Goal: Task Accomplishment & Management: Use online tool/utility

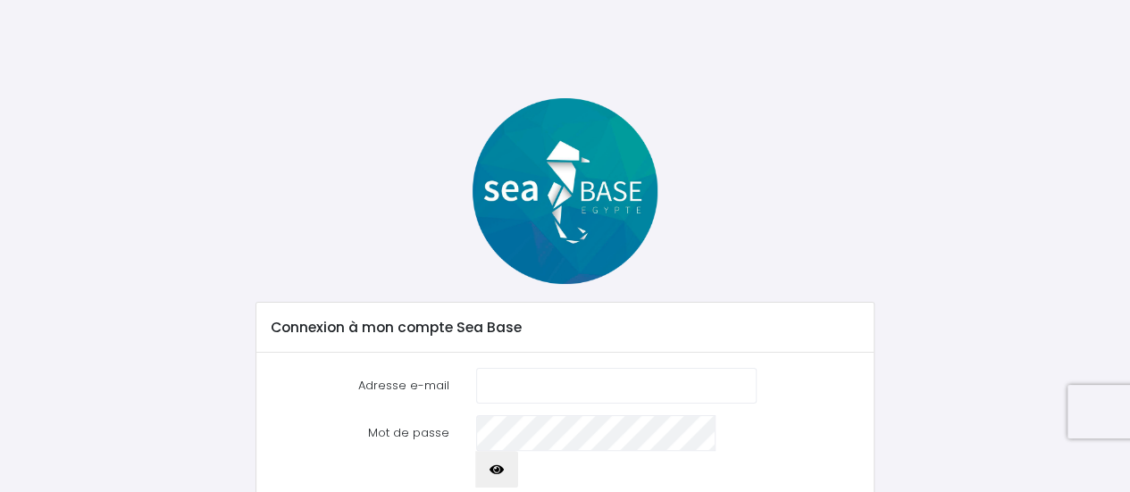
scroll to position [112, 0]
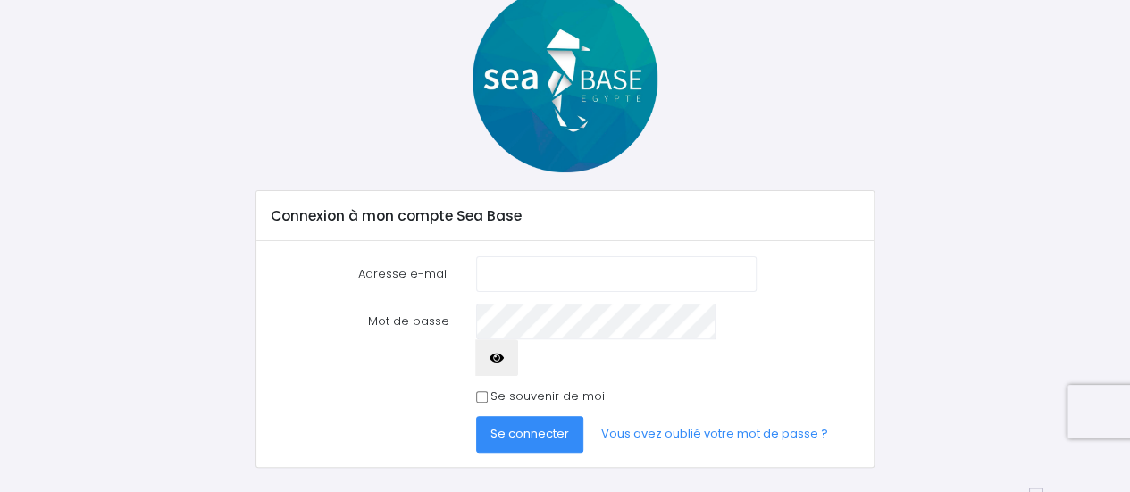
type input "[PERSON_NAME][EMAIL_ADDRESS][DOMAIN_NAME]"
click at [483, 391] on input "Se souvenir de moi" at bounding box center [482, 397] width 12 height 12
checkbox input "true"
click at [513, 425] on span "Se connecter" at bounding box center [529, 433] width 79 height 17
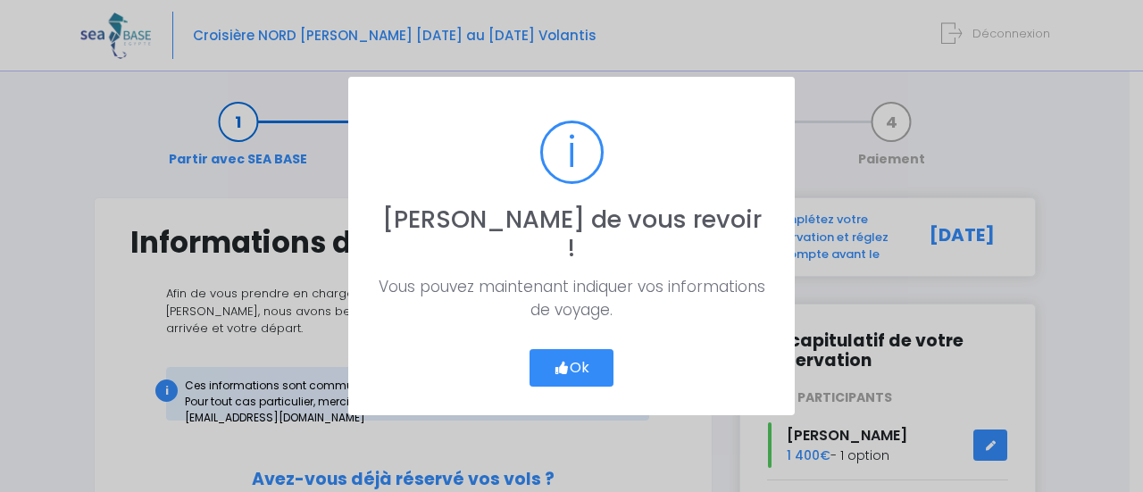
click at [572, 358] on button "Ok" at bounding box center [572, 368] width 84 height 38
